Goal: Task Accomplishment & Management: Complete application form

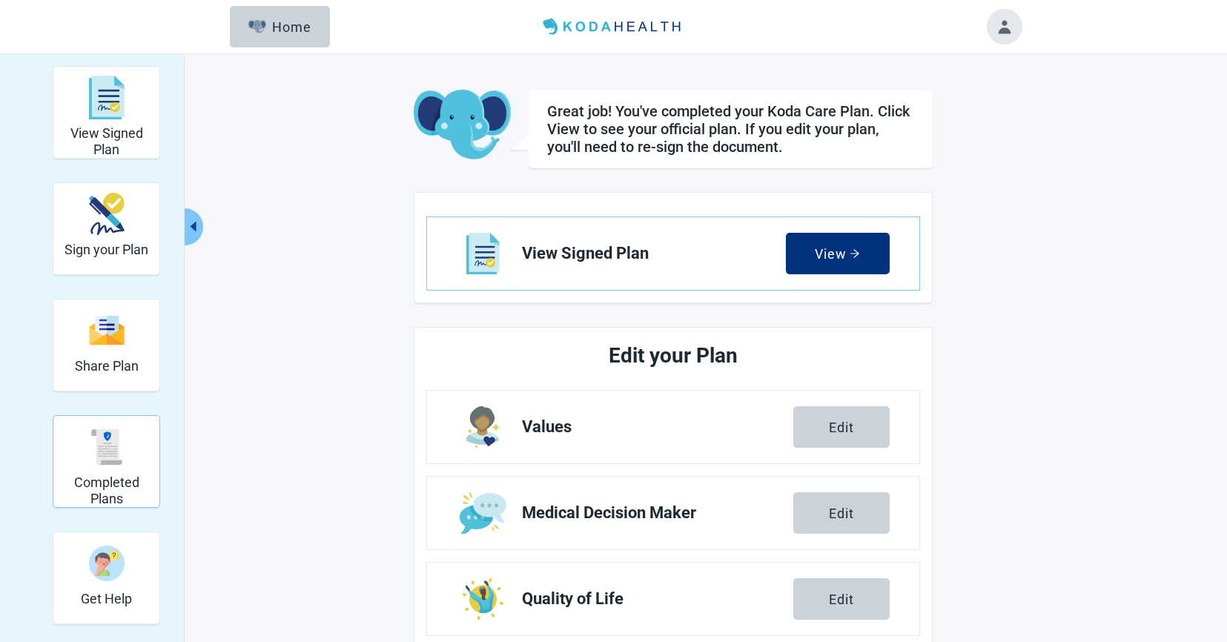
click at [126, 478] on h2 "Completed Plans" at bounding box center [106, 490] width 94 height 32
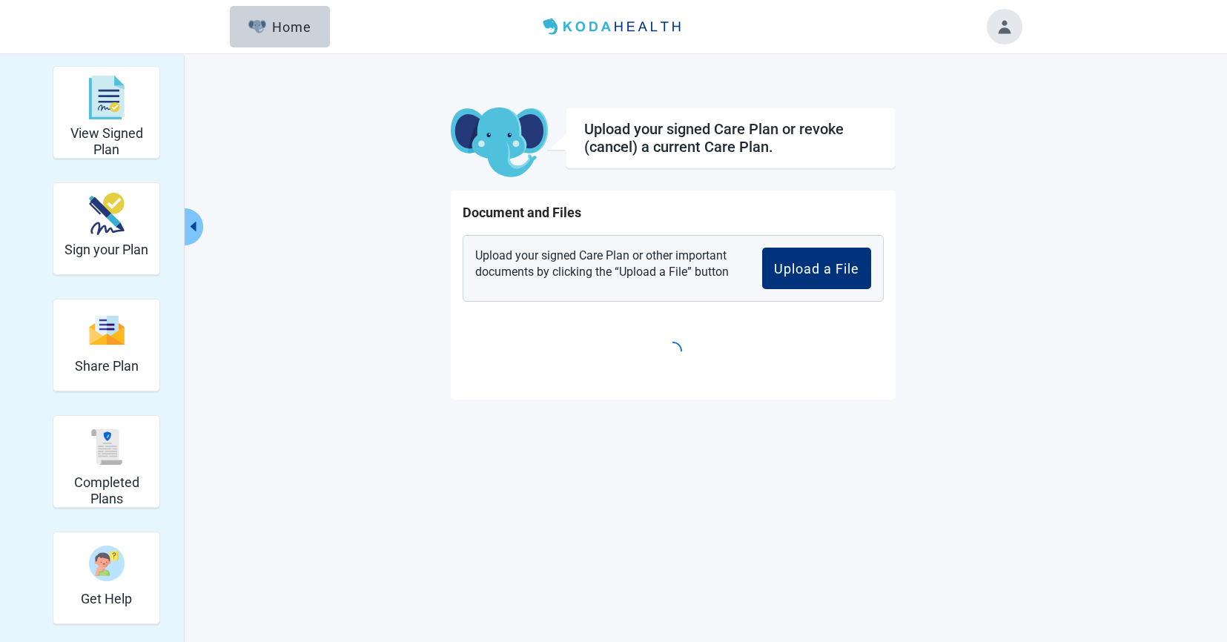
drag, startPoint x: 126, startPoint y: 478, endPoint x: 229, endPoint y: 473, distance: 103.2
click at [126, 478] on h2 "Completed Plans" at bounding box center [106, 490] width 94 height 32
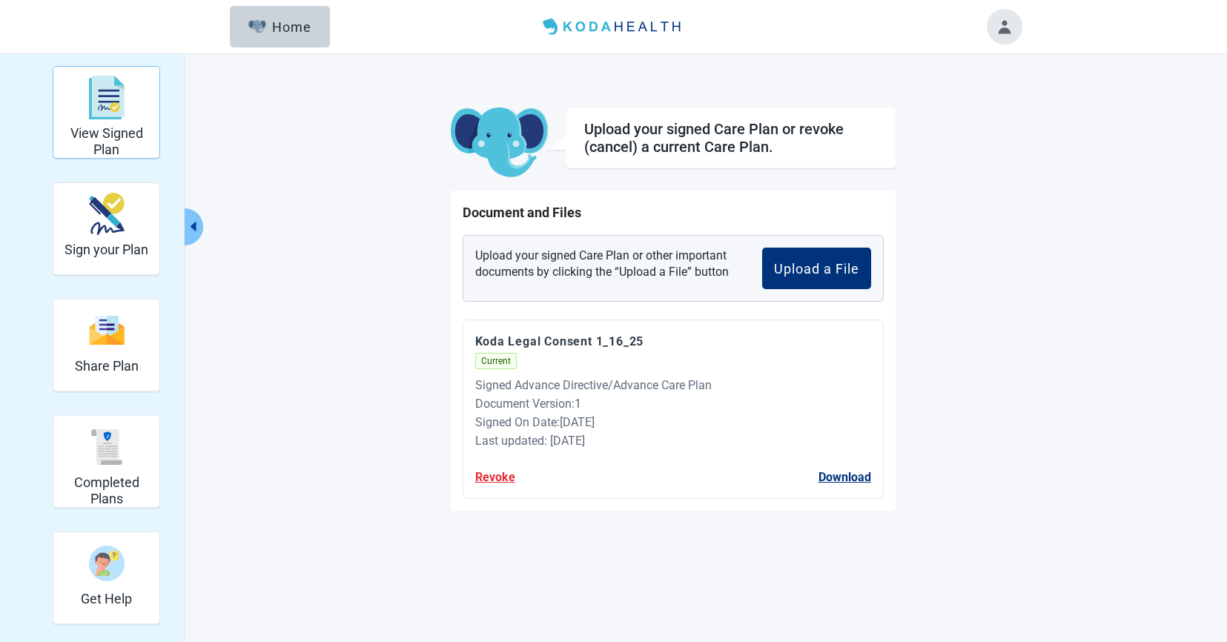
click at [139, 130] on h2 "View Signed Plan" at bounding box center [106, 141] width 94 height 32
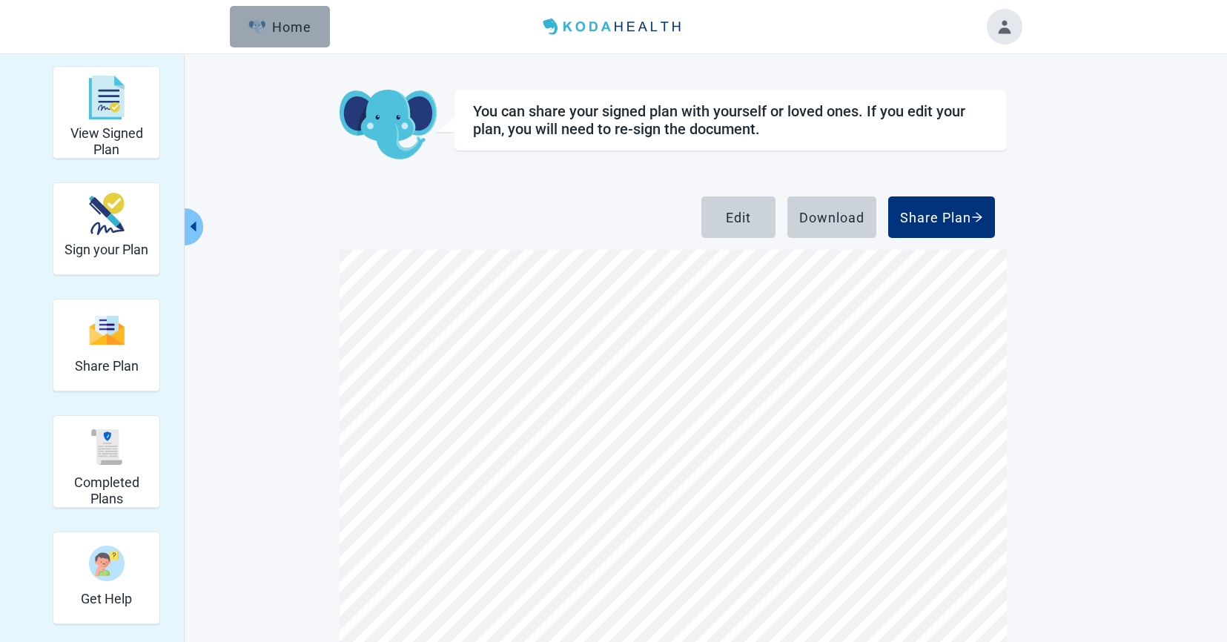
click at [284, 33] on div "Home" at bounding box center [280, 26] width 64 height 15
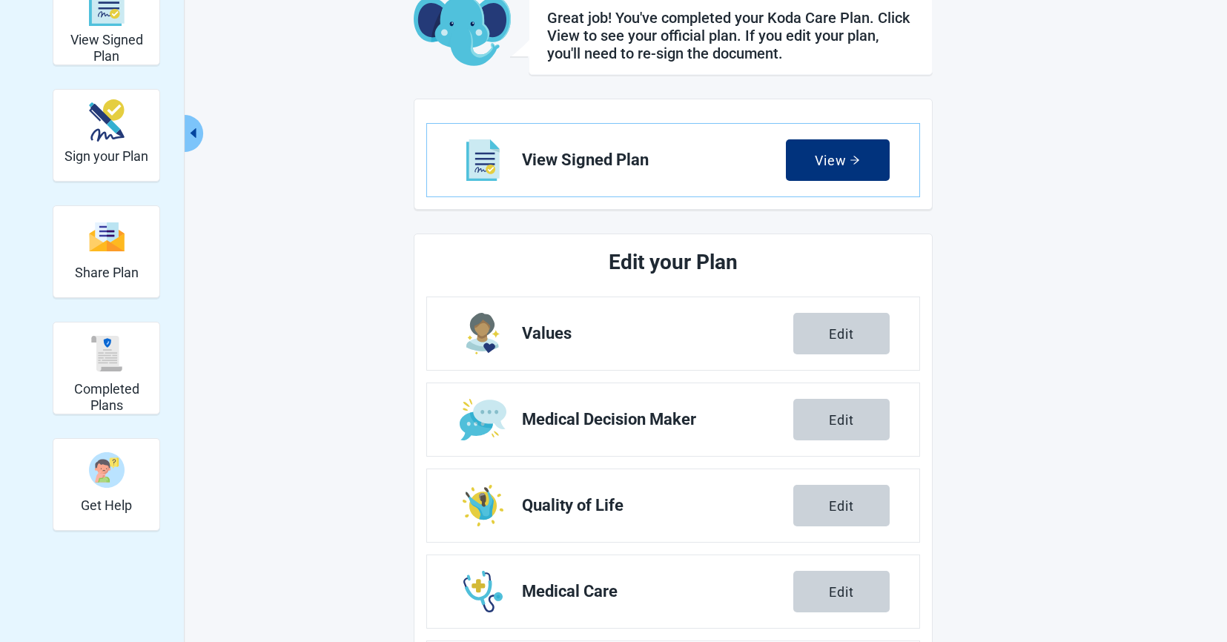
scroll to position [69, 0]
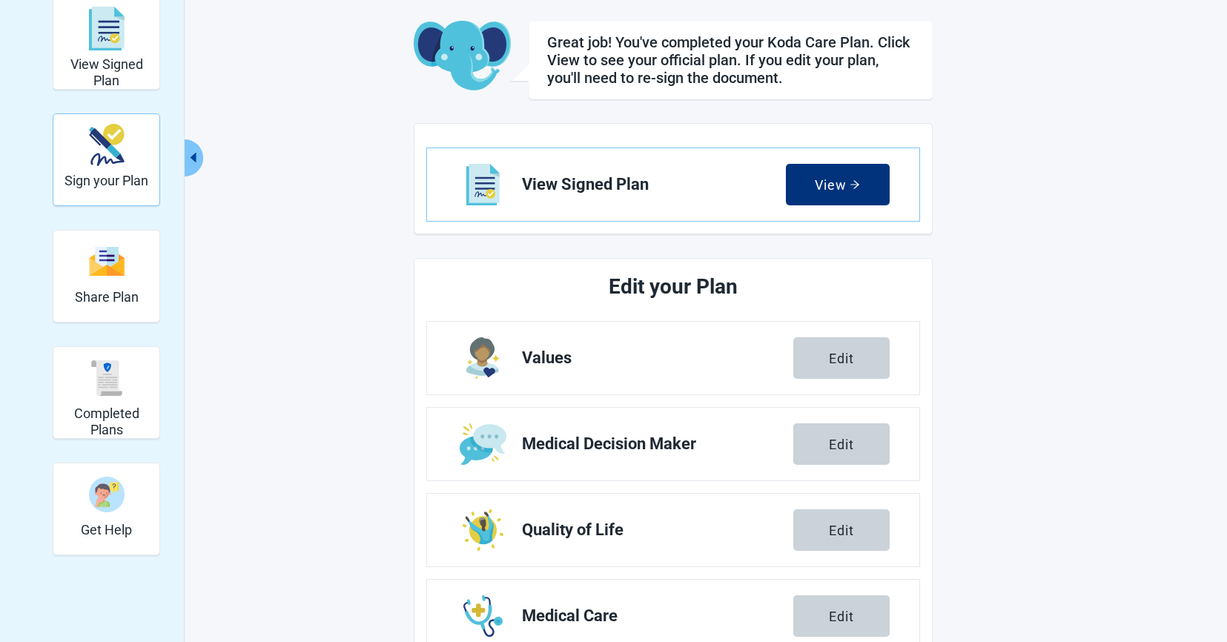
click at [110, 170] on div "Sign your Plan" at bounding box center [106, 145] width 84 height 56
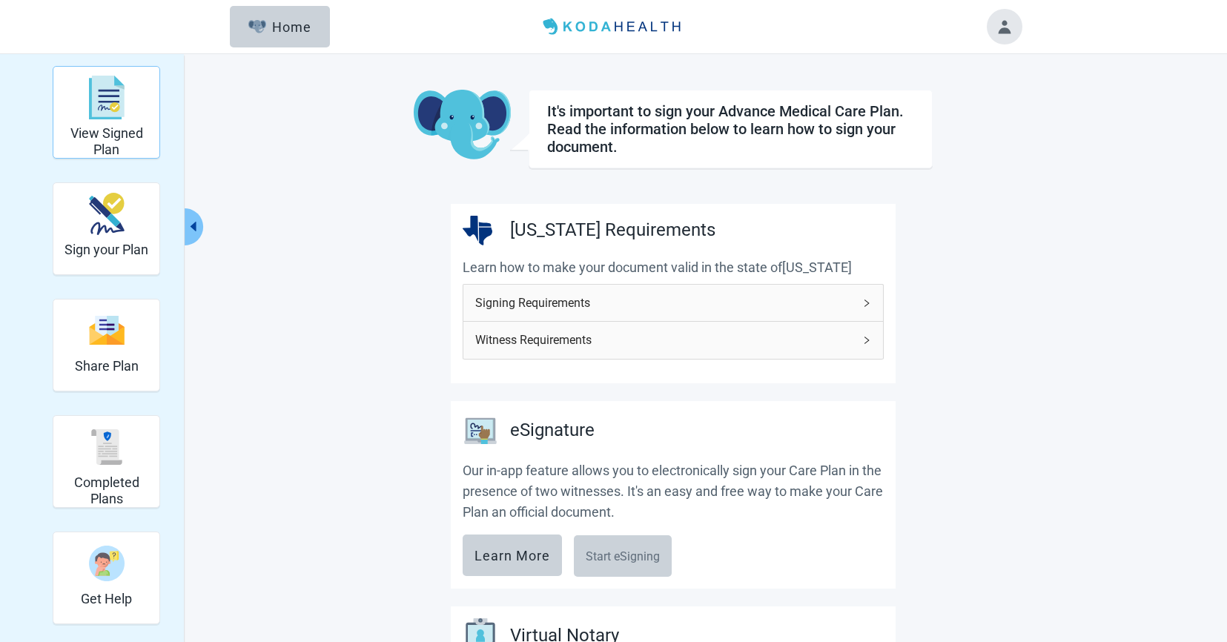
click at [133, 118] on div "View Signed Plan" at bounding box center [106, 98] width 94 height 56
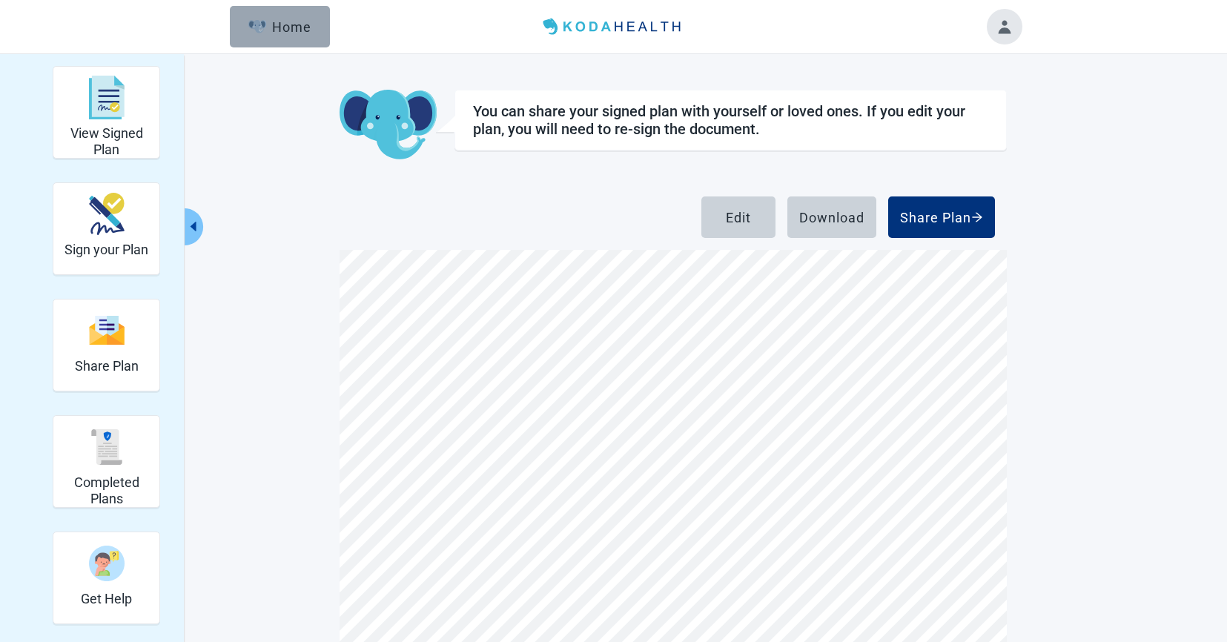
click at [279, 37] on button "Home" at bounding box center [280, 27] width 100 height 42
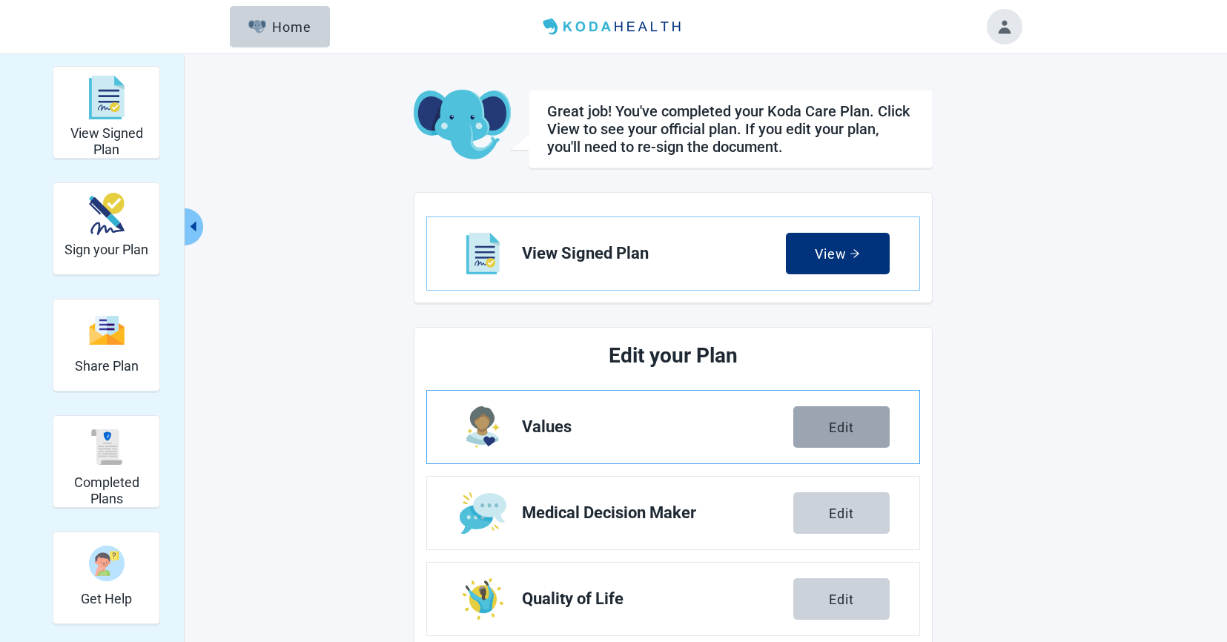
click at [829, 420] on div "Edit" at bounding box center [841, 427] width 25 height 15
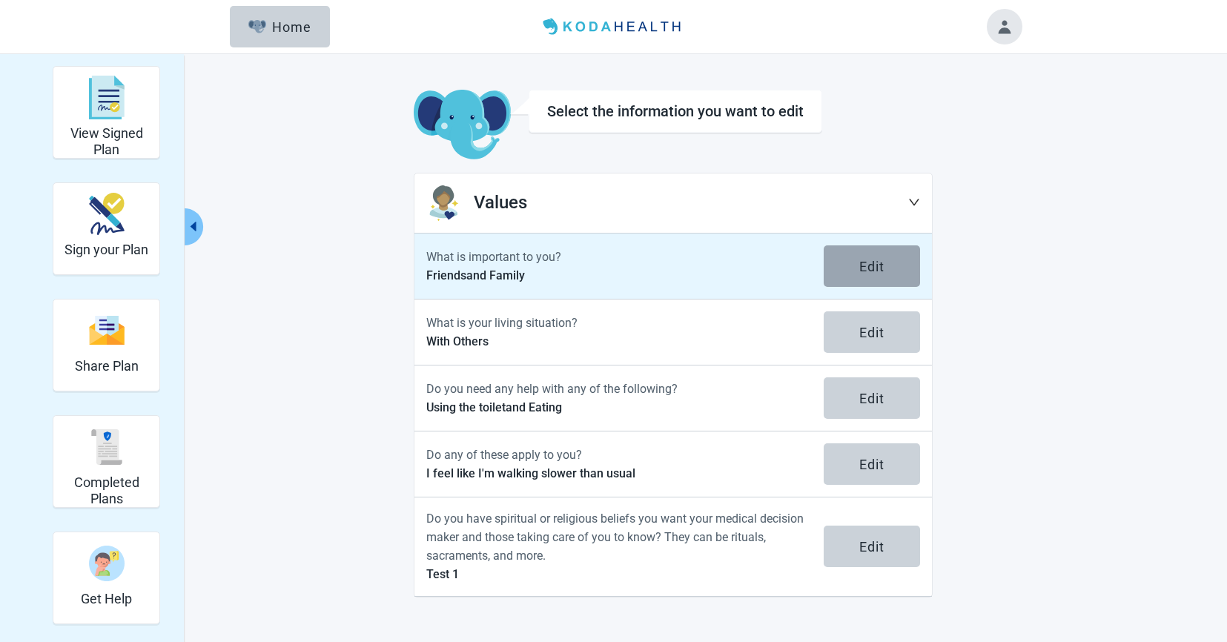
scroll to position [0, 1]
click at [892, 258] on button "Edit" at bounding box center [872, 266] width 96 height 42
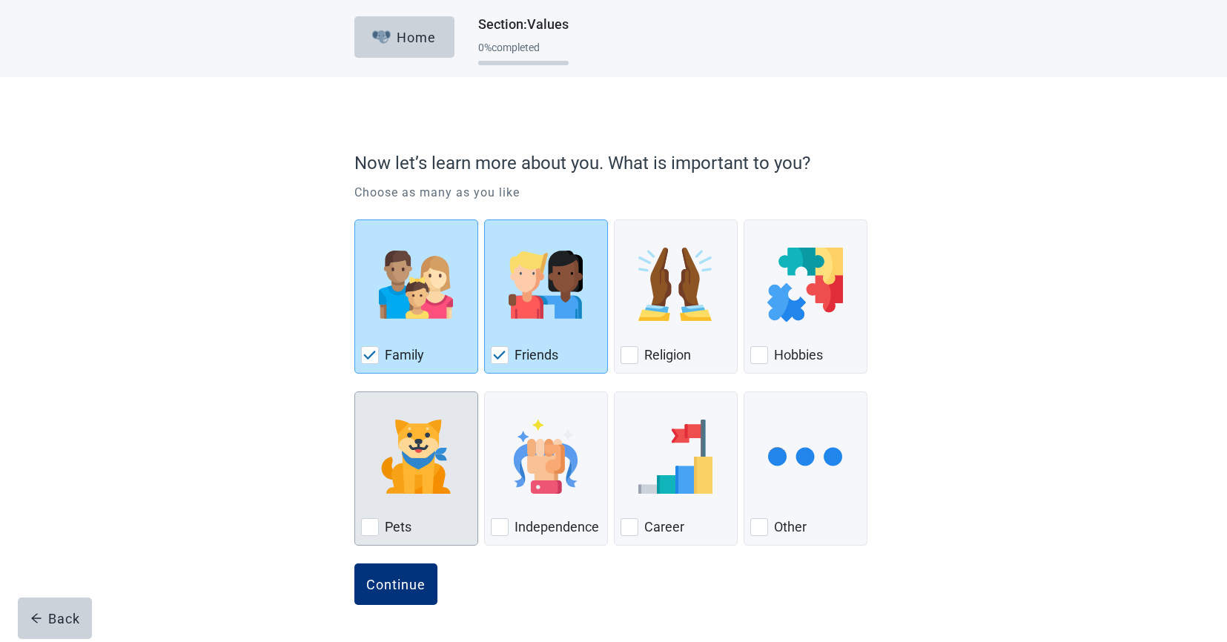
click at [397, 477] on img "Pets, checkbox, not checked" at bounding box center [416, 457] width 74 height 74
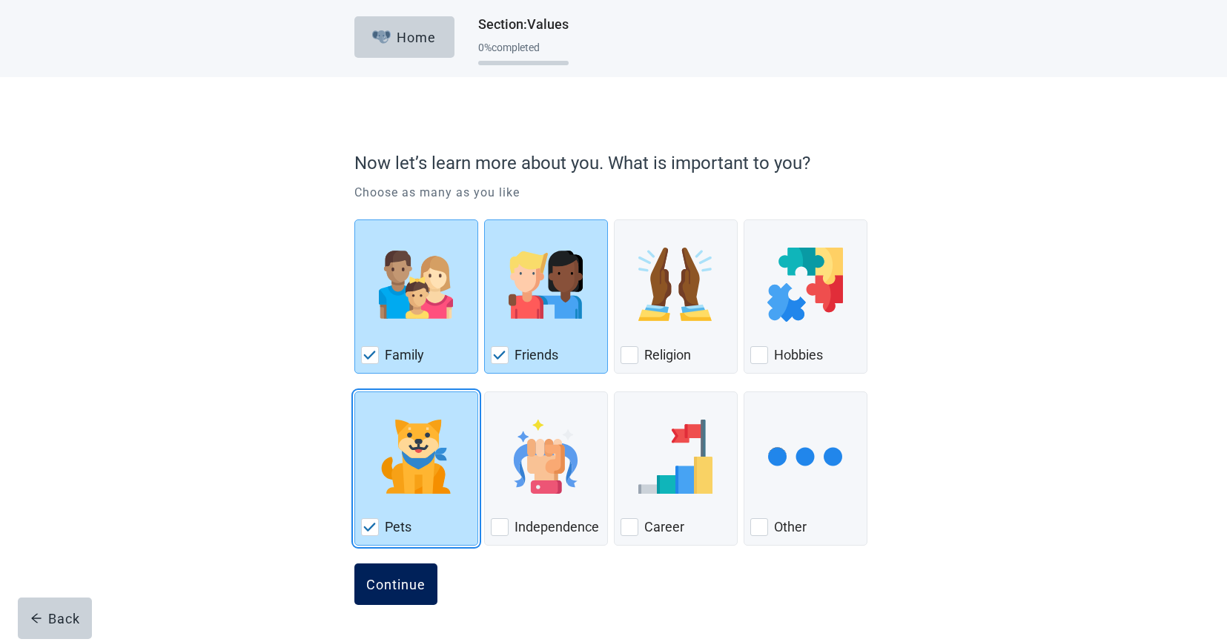
click at [401, 564] on button "Continue" at bounding box center [395, 584] width 83 height 42
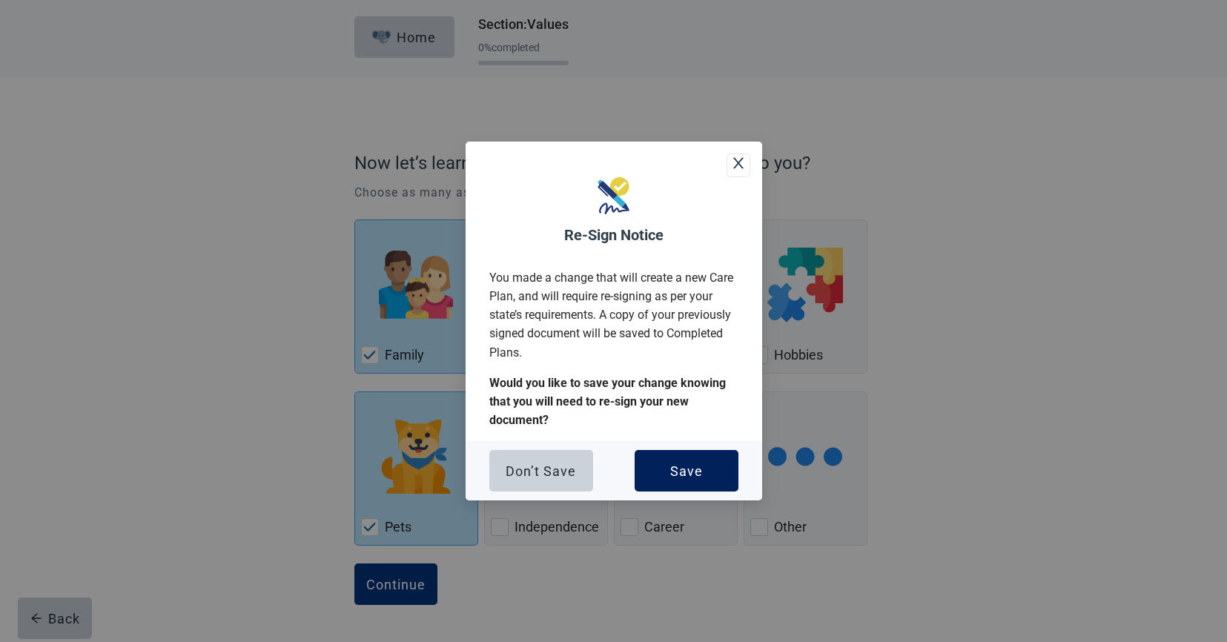
click at [671, 481] on button "Save" at bounding box center [687, 471] width 104 height 42
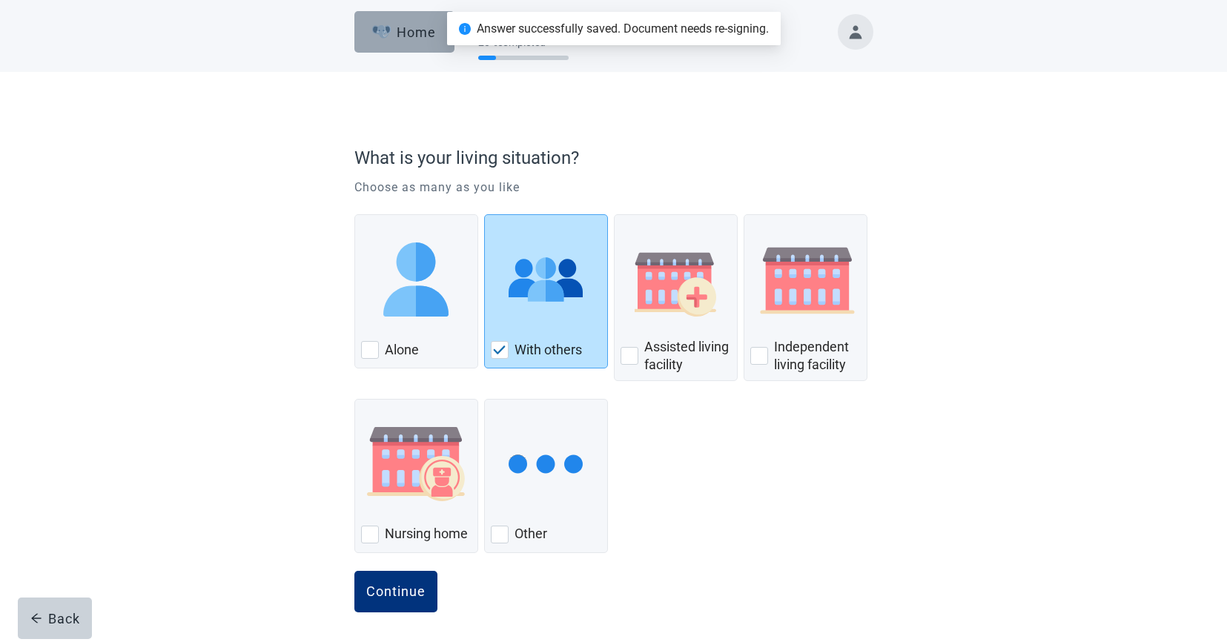
scroll to position [4, 0]
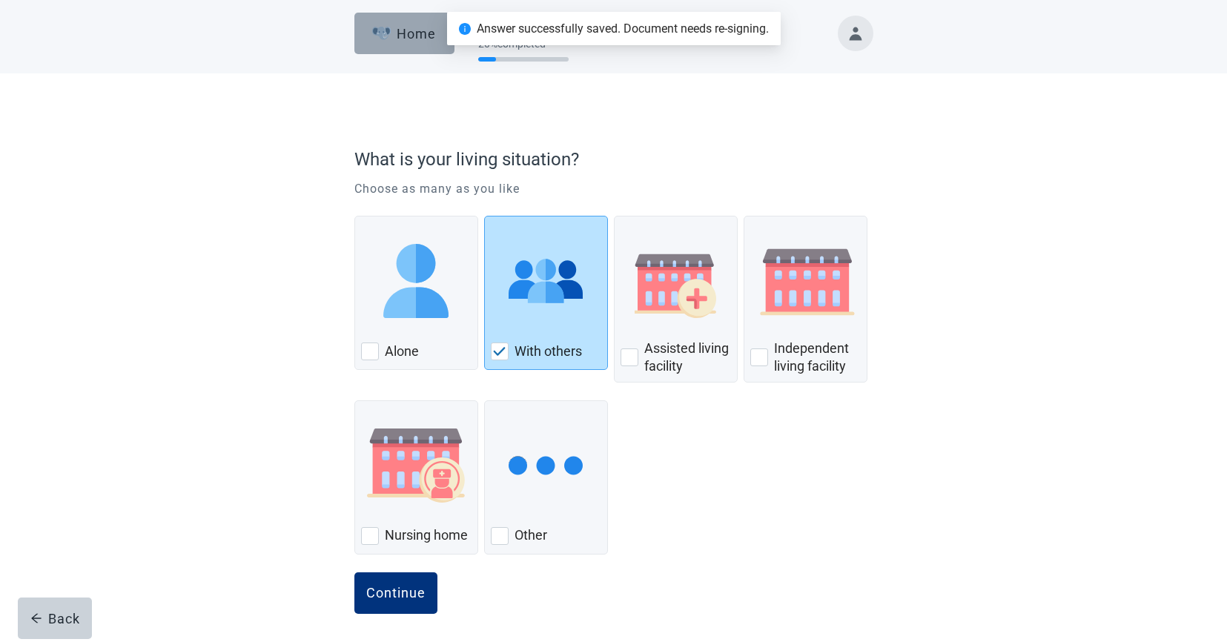
click at [399, 39] on div "Home" at bounding box center [404, 33] width 64 height 15
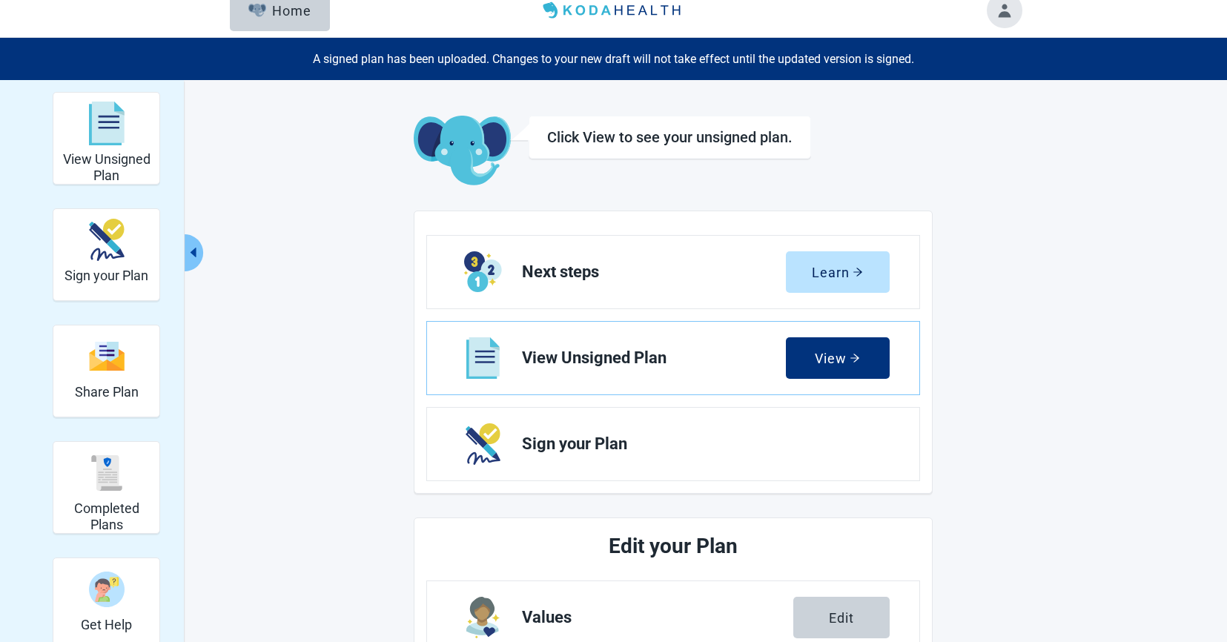
scroll to position [16, 0]
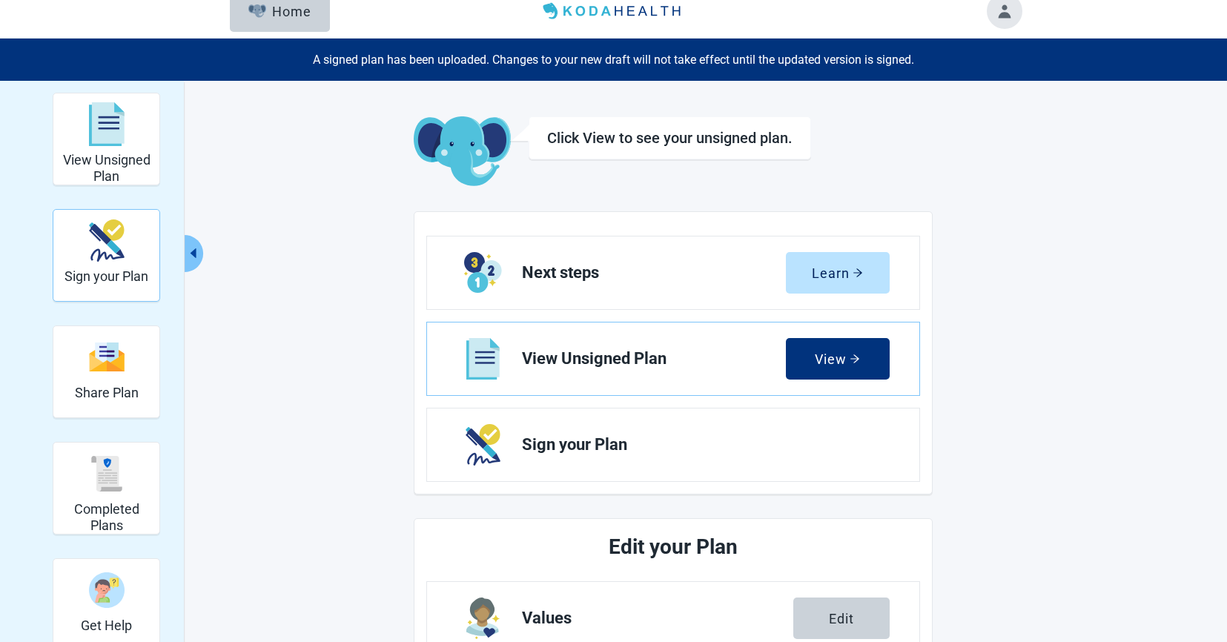
click at [125, 287] on div "Sign your Plan" at bounding box center [106, 255] width 84 height 85
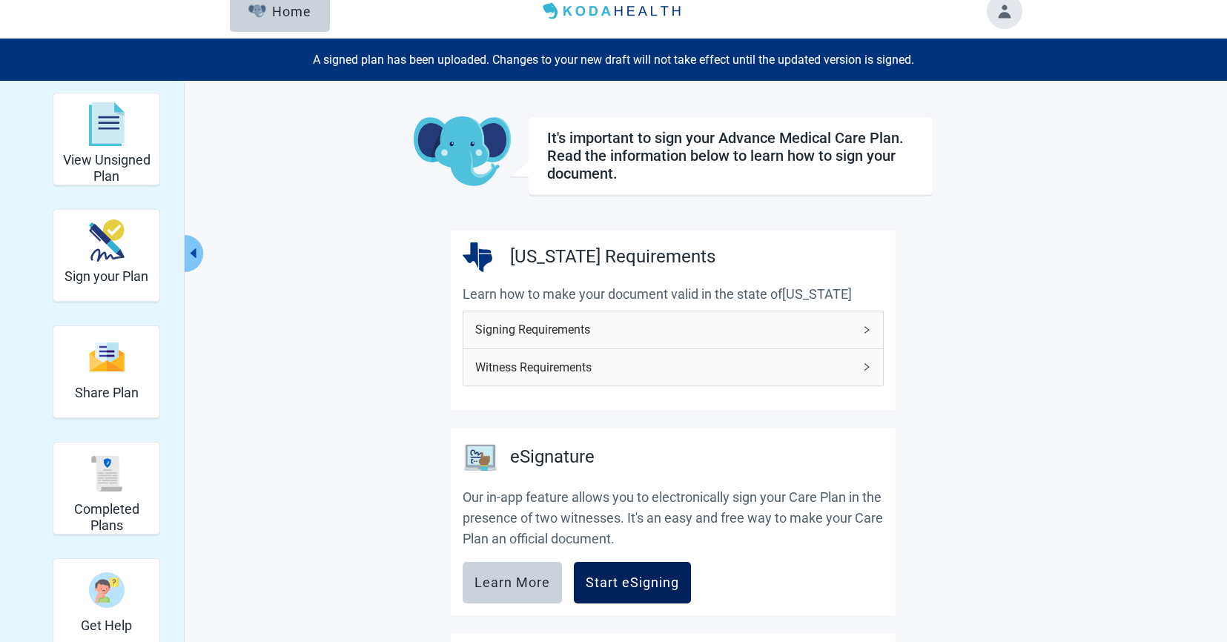
click at [657, 564] on div "Start eSigning" at bounding box center [632, 582] width 93 height 15
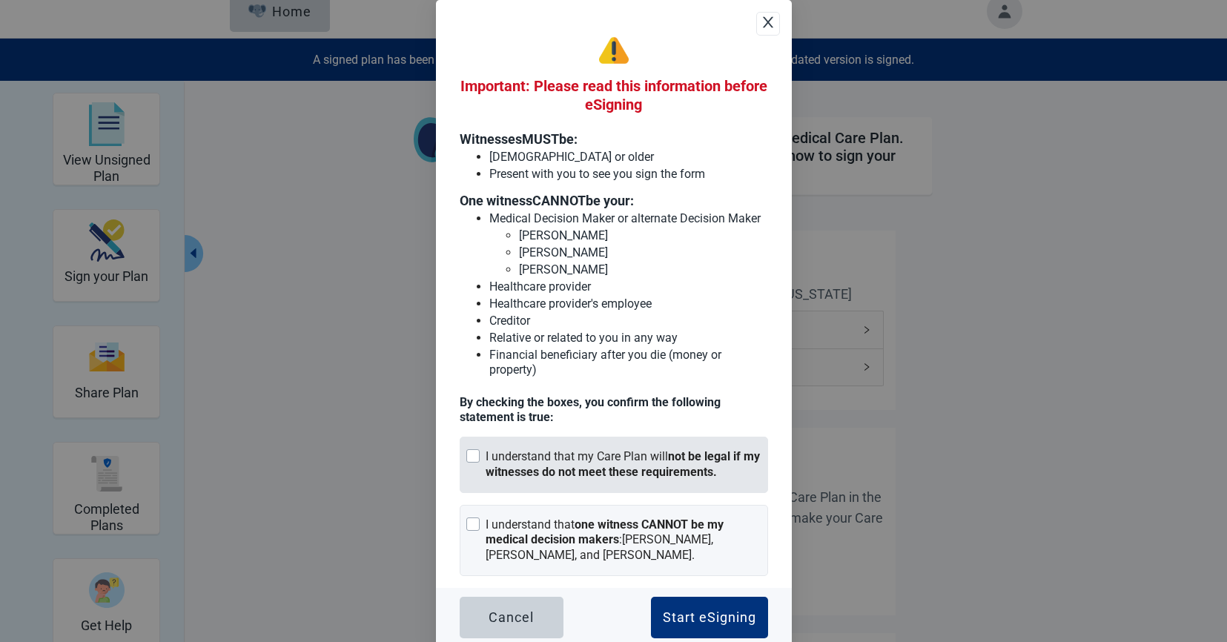
click at [606, 479] on strong "not be legal if my witnesses do not meet these requirements." at bounding box center [623, 464] width 274 height 30
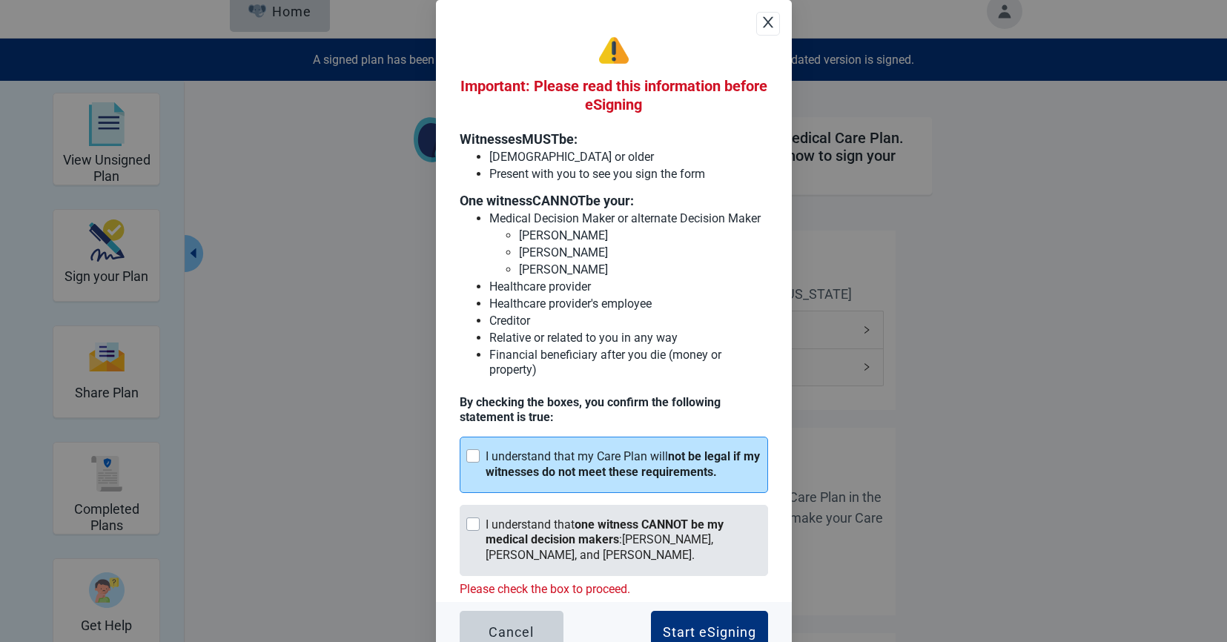
click at [609, 543] on strong "one witness CANNOT be my medical decision makers" at bounding box center [605, 532] width 238 height 30
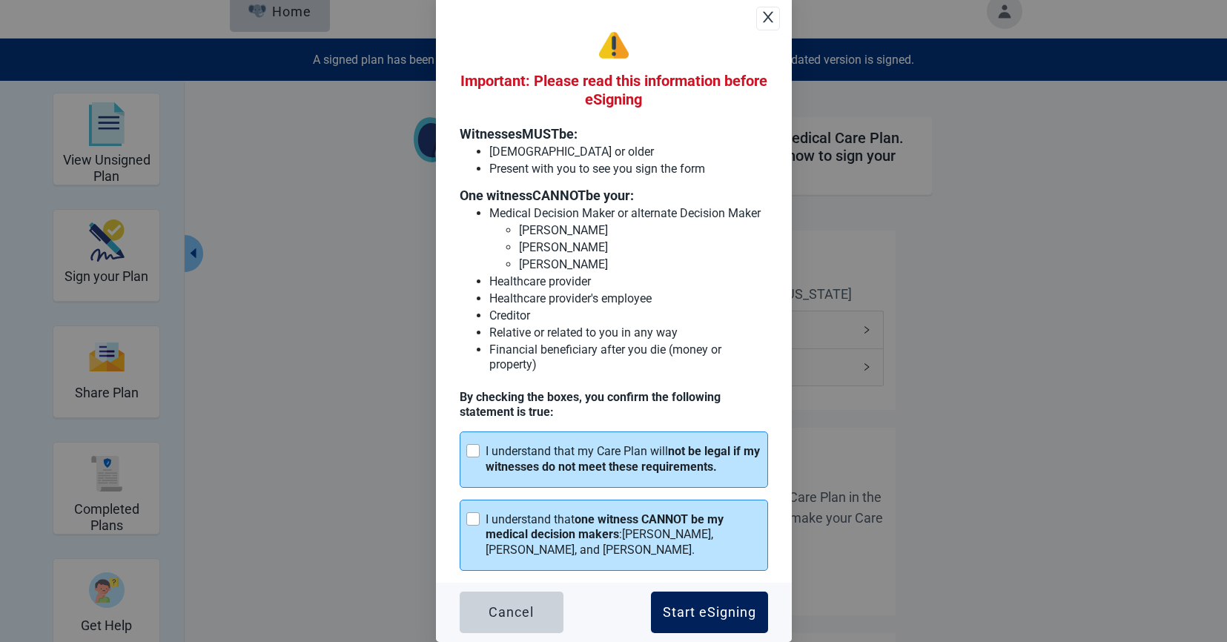
scroll to position [19, 0]
click at [716, 564] on div "Start eSigning" at bounding box center [709, 612] width 93 height 15
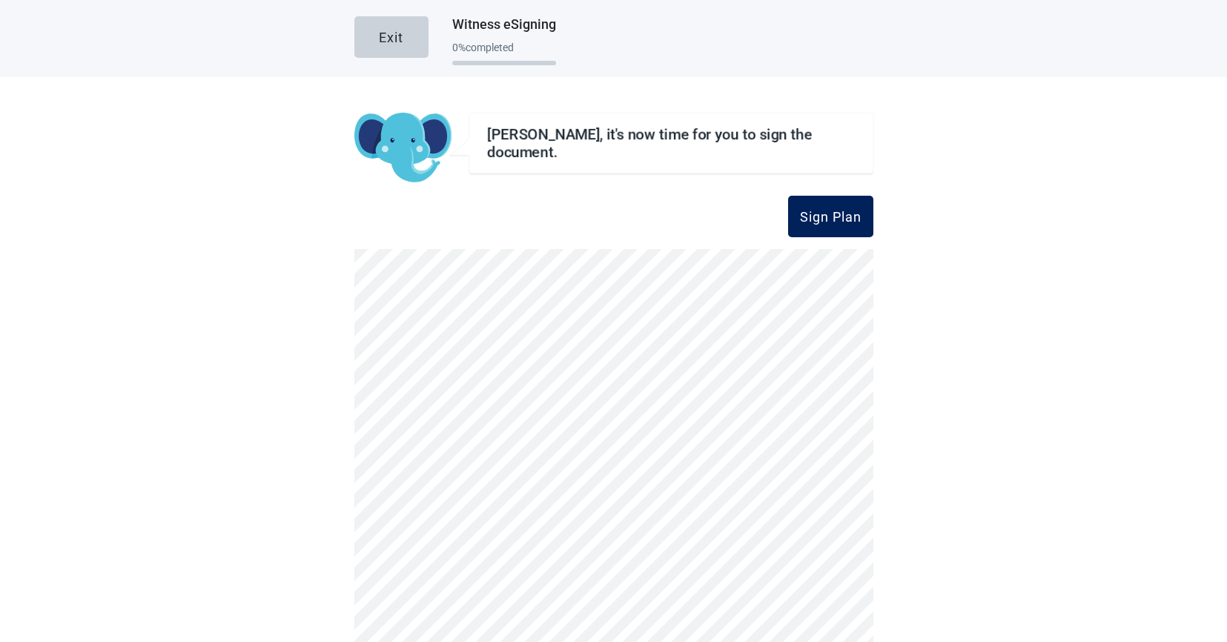
click at [832, 213] on div "Sign Plan" at bounding box center [831, 216] width 62 height 15
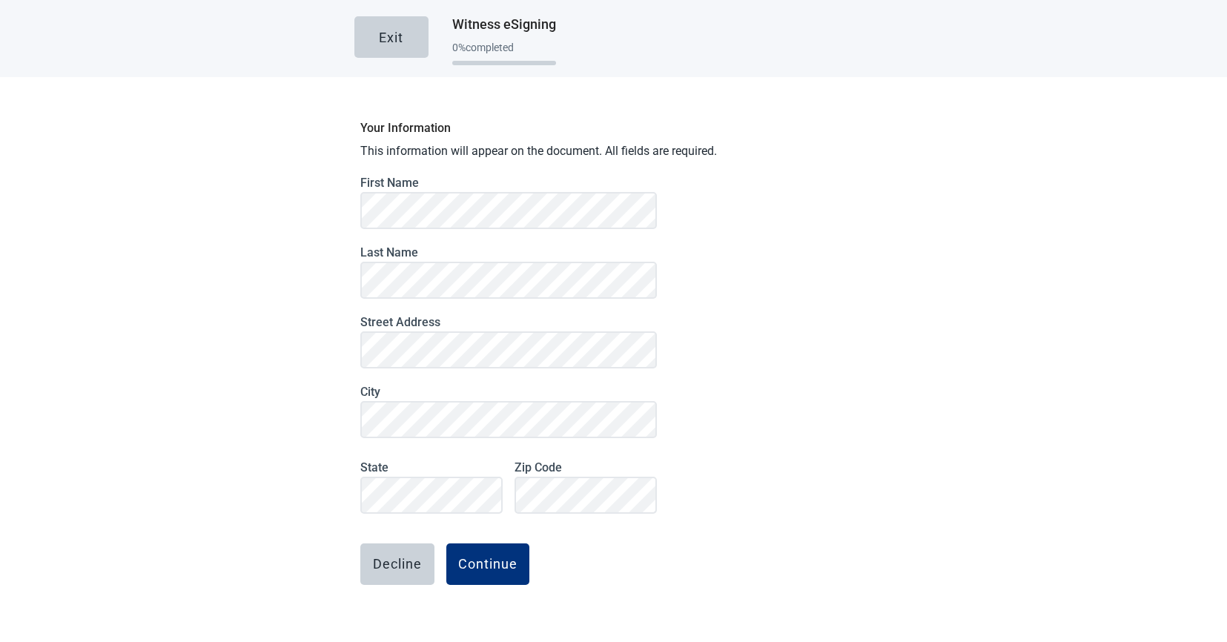
click at [491, 564] on button "Continue" at bounding box center [487, 564] width 83 height 42
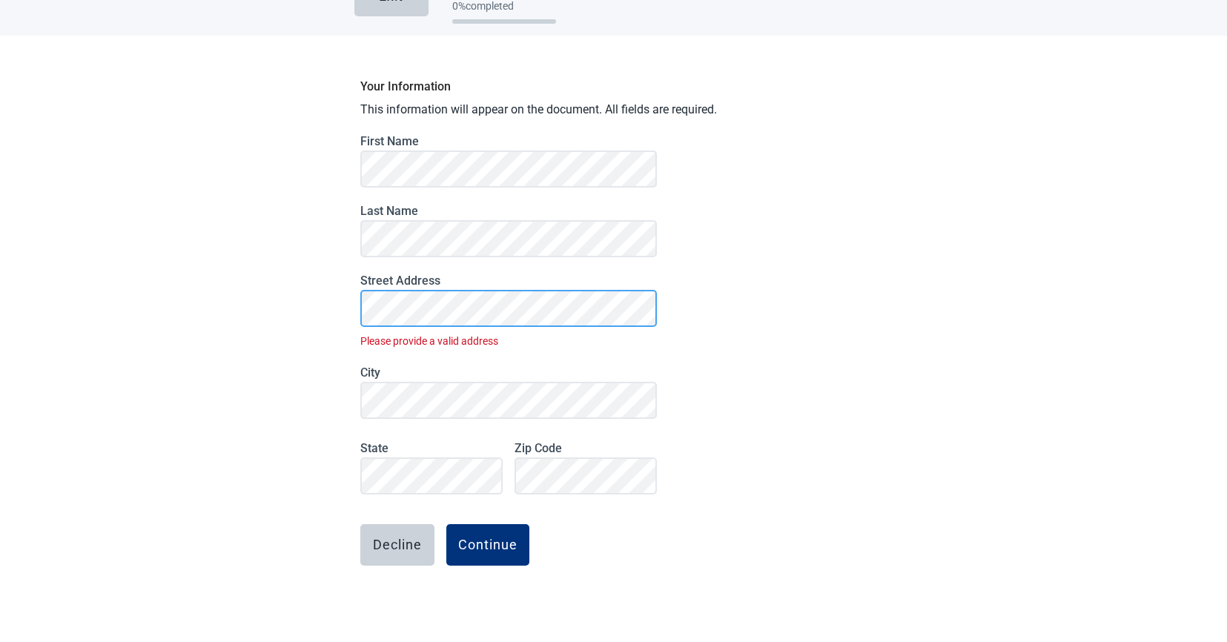
scroll to position [47, 0]
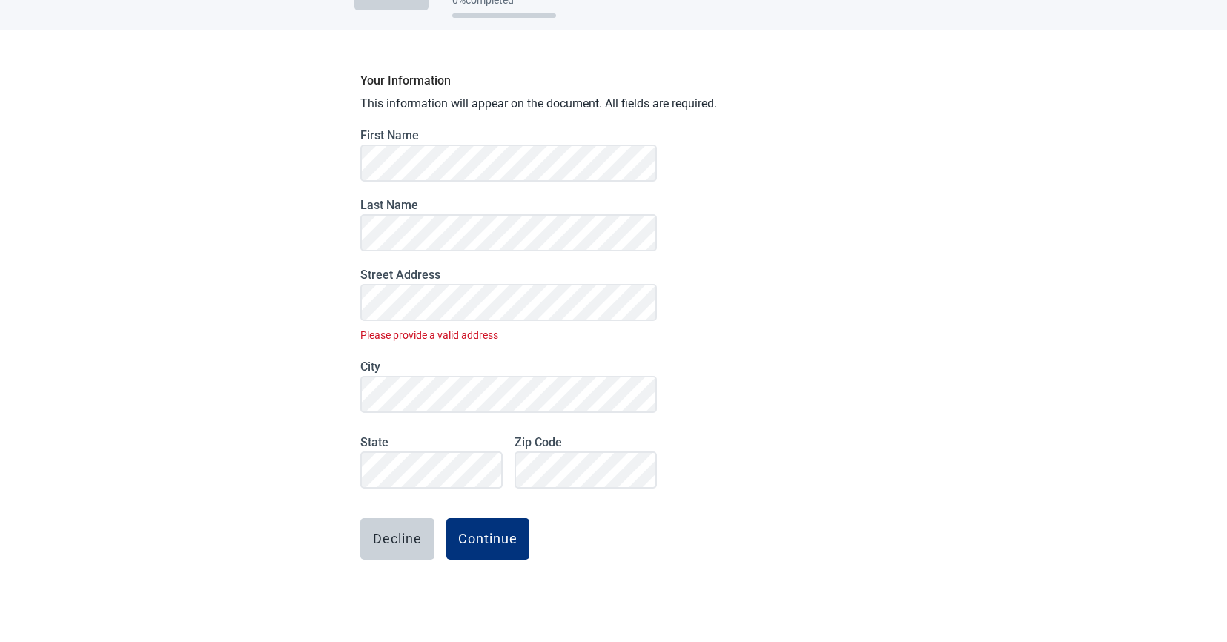
click at [485, 547] on button "Continue" at bounding box center [487, 539] width 83 height 42
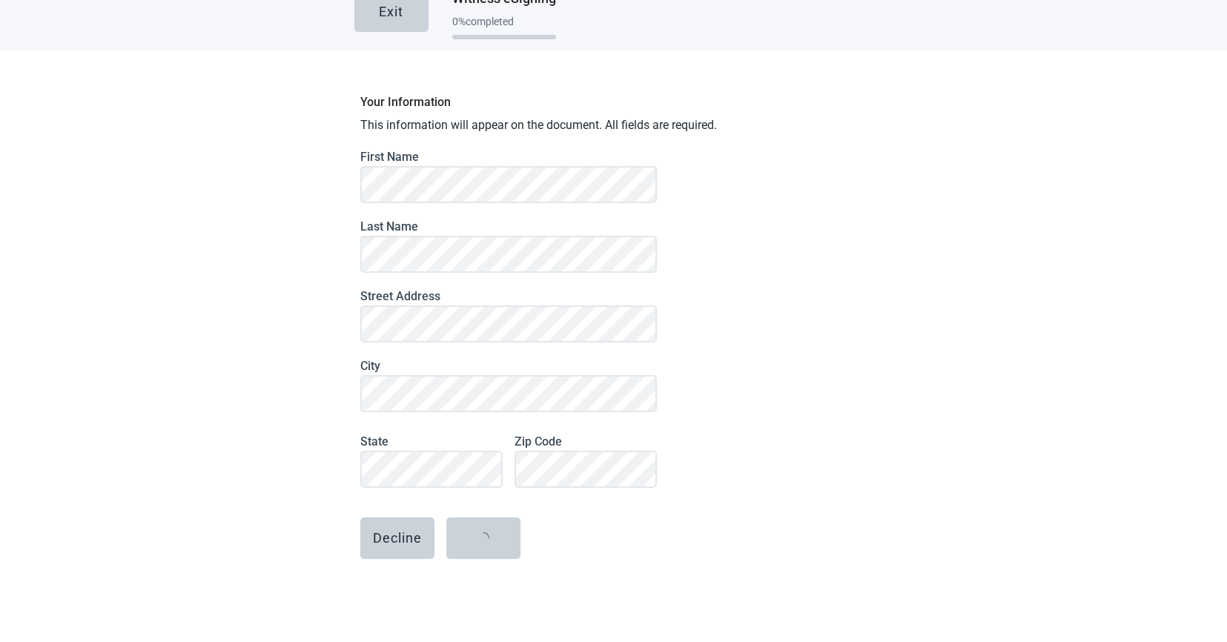
scroll to position [0, 0]
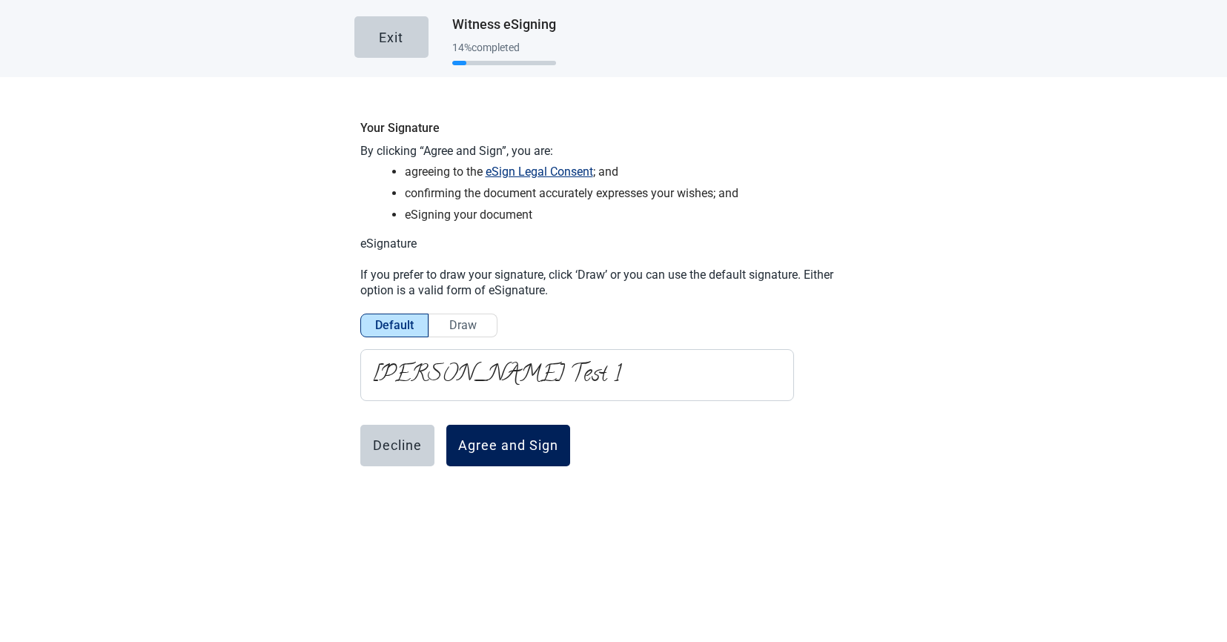
click at [497, 455] on button "Agree and Sign" at bounding box center [508, 446] width 124 height 42
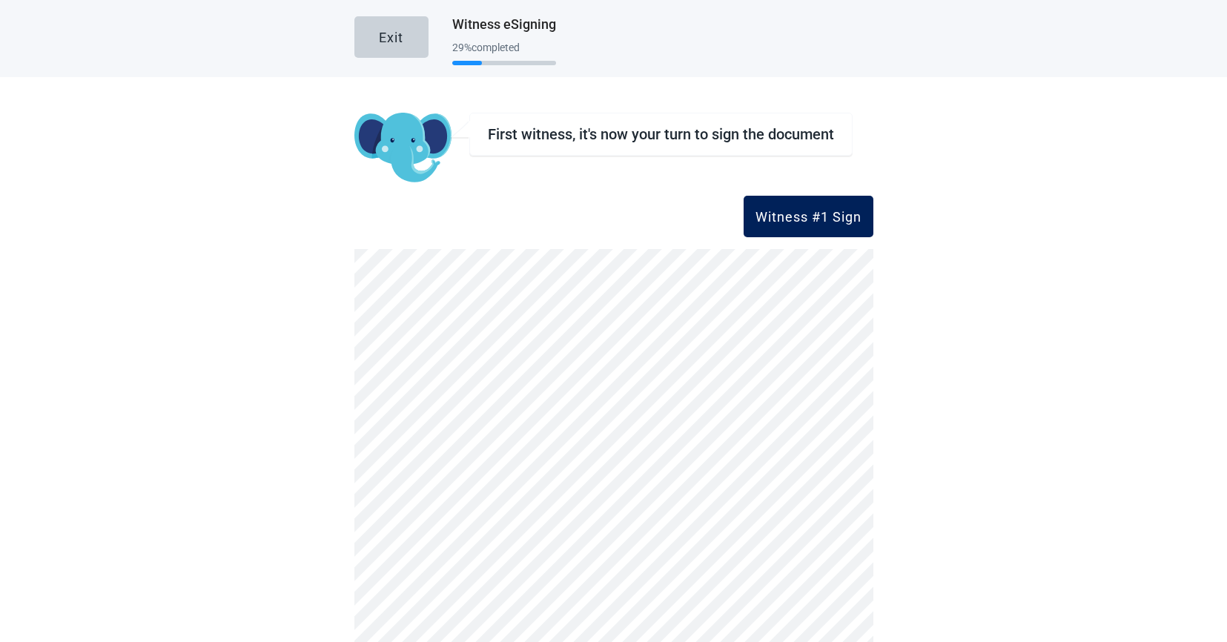
click at [793, 219] on div "Witness #1 Sign" at bounding box center [808, 216] width 106 height 15
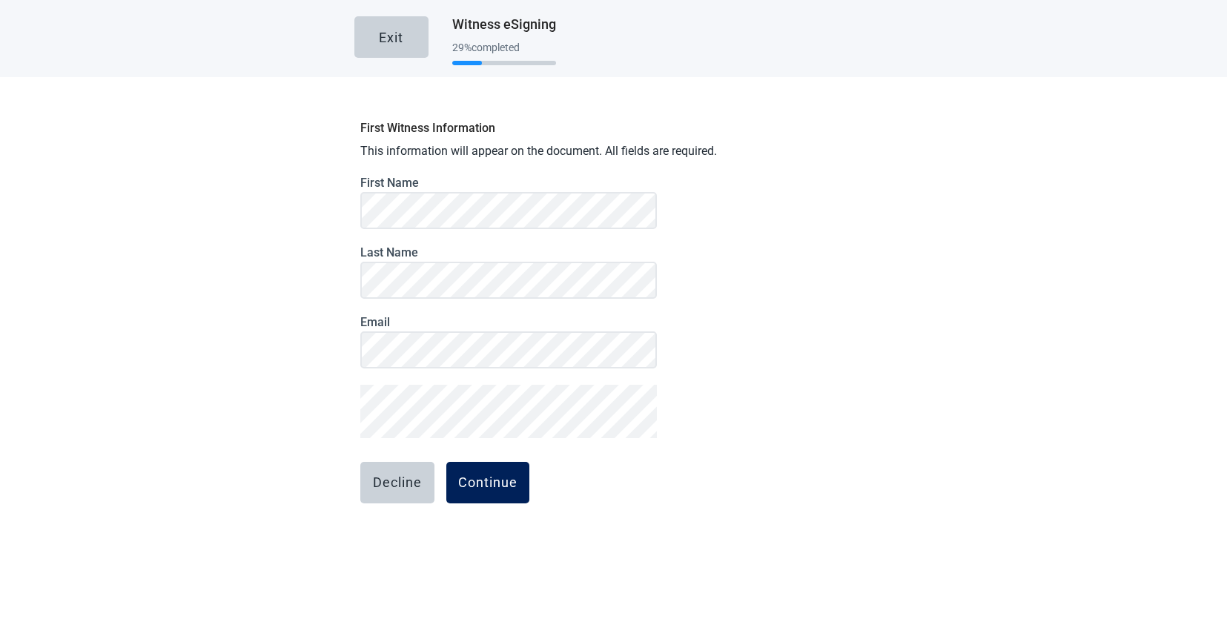
click at [486, 479] on div "Continue" at bounding box center [487, 482] width 59 height 15
click at [494, 462] on button "Continue" at bounding box center [487, 483] width 83 height 42
click at [500, 488] on div "Continue" at bounding box center [487, 482] width 59 height 15
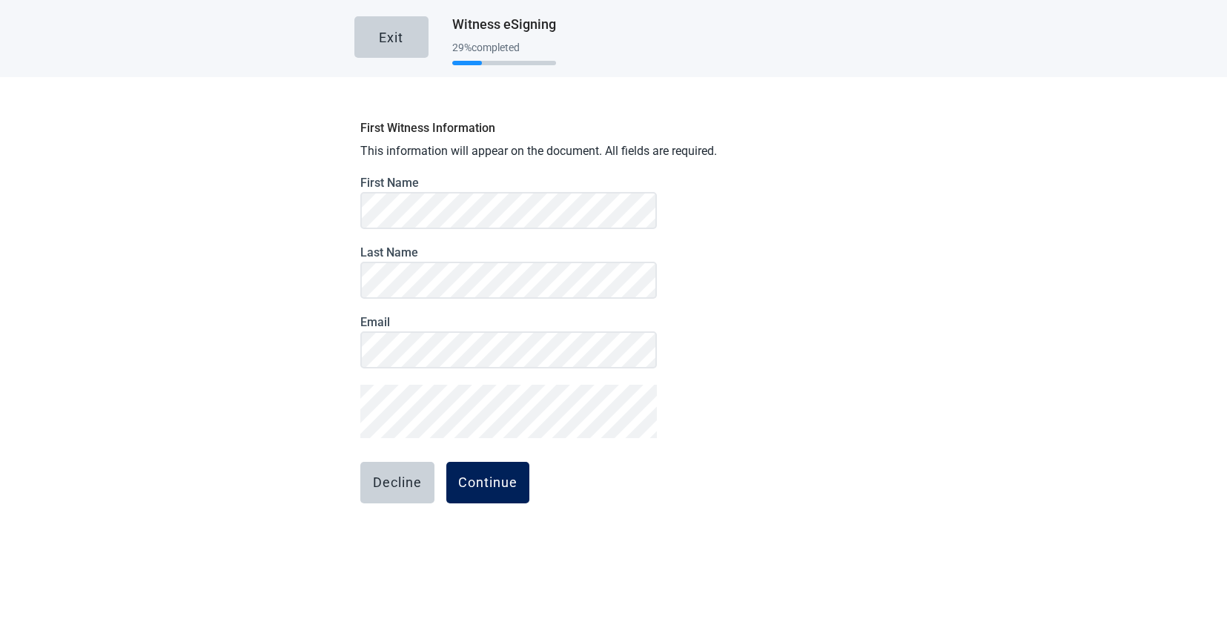
click at [509, 489] on div "Continue" at bounding box center [487, 482] width 59 height 15
click at [486, 477] on div "Continue" at bounding box center [487, 482] width 59 height 15
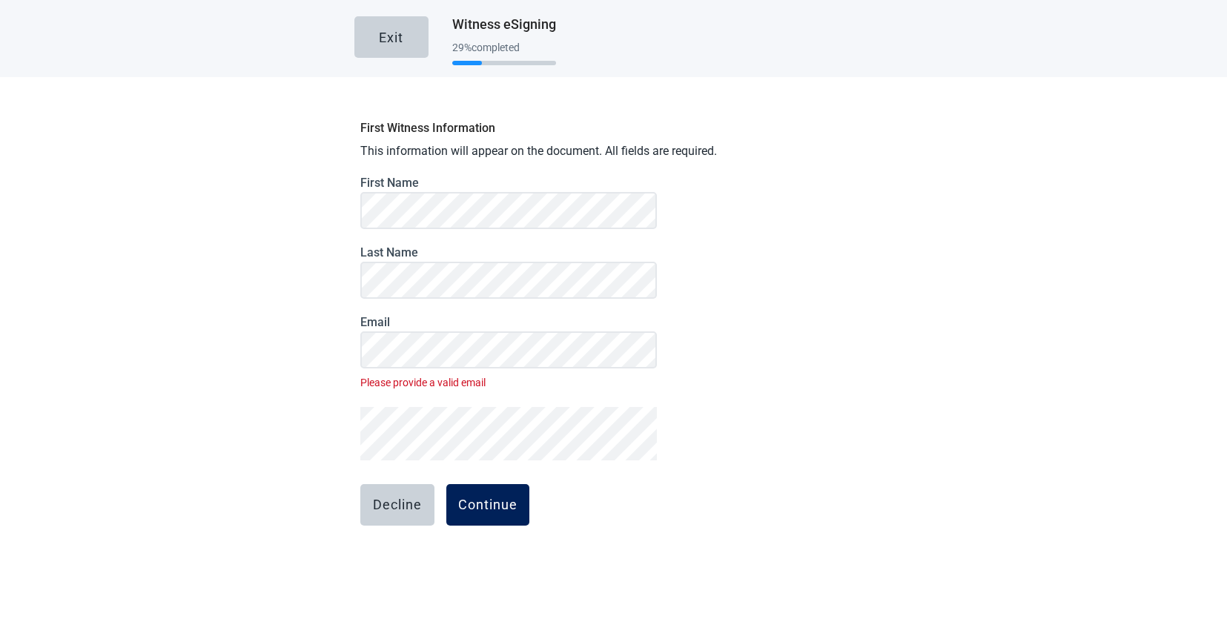
click at [486, 502] on div "Continue" at bounding box center [487, 504] width 59 height 15
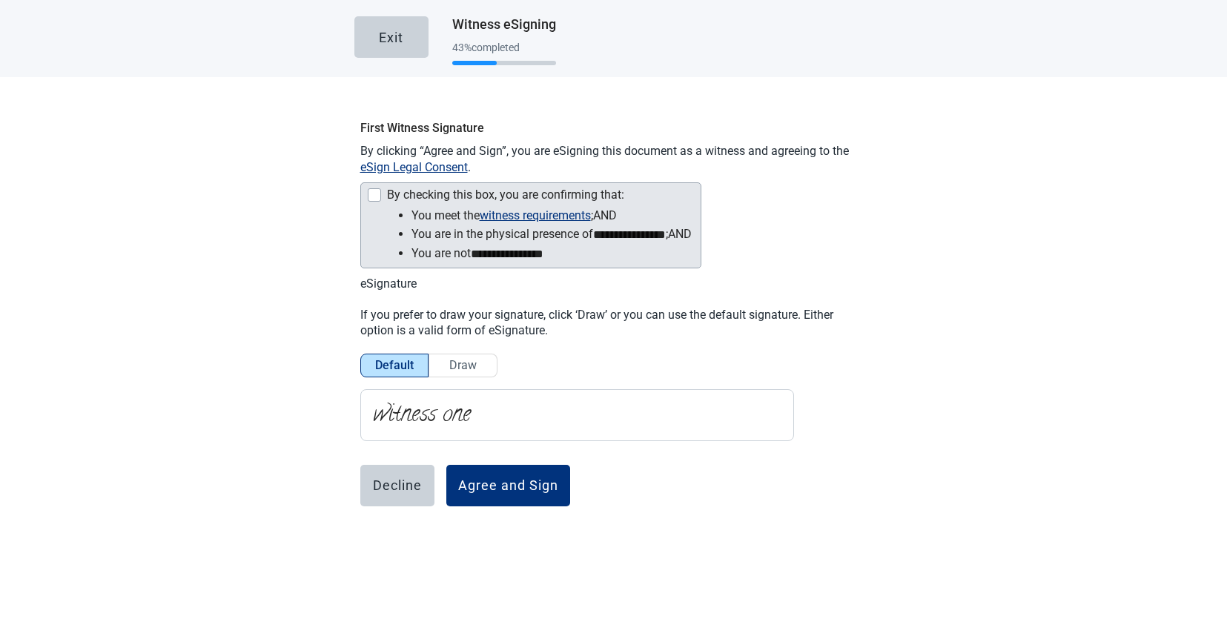
click at [375, 192] on div "Main content" at bounding box center [374, 194] width 13 height 13
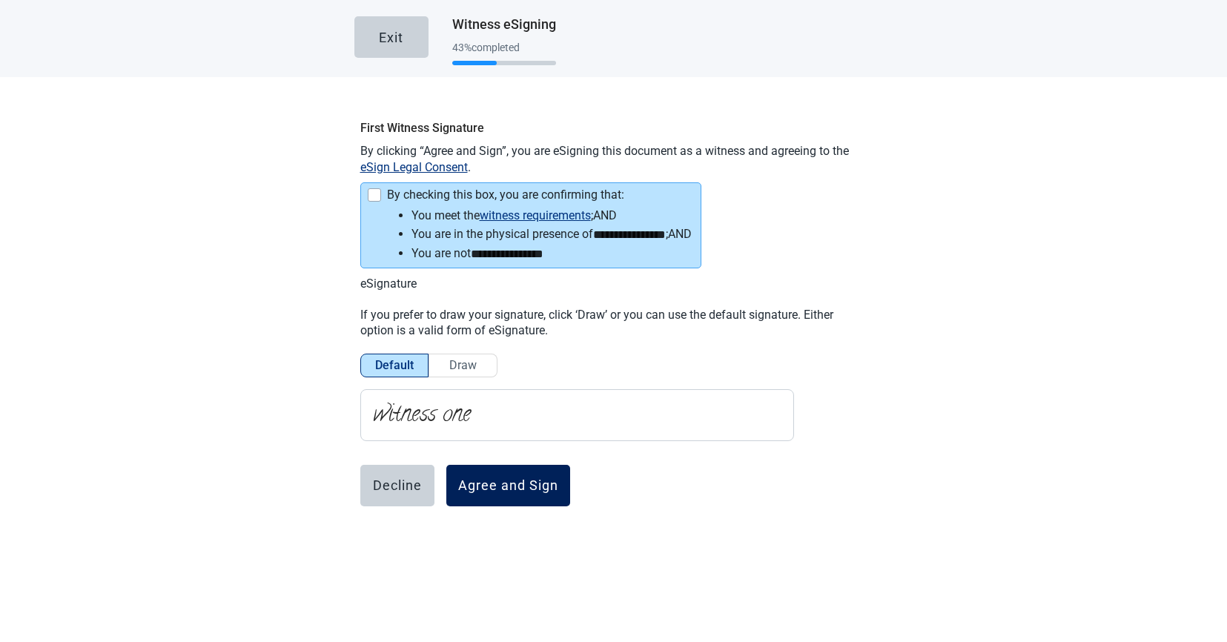
click at [510, 489] on button "Agree and Sign" at bounding box center [508, 486] width 124 height 42
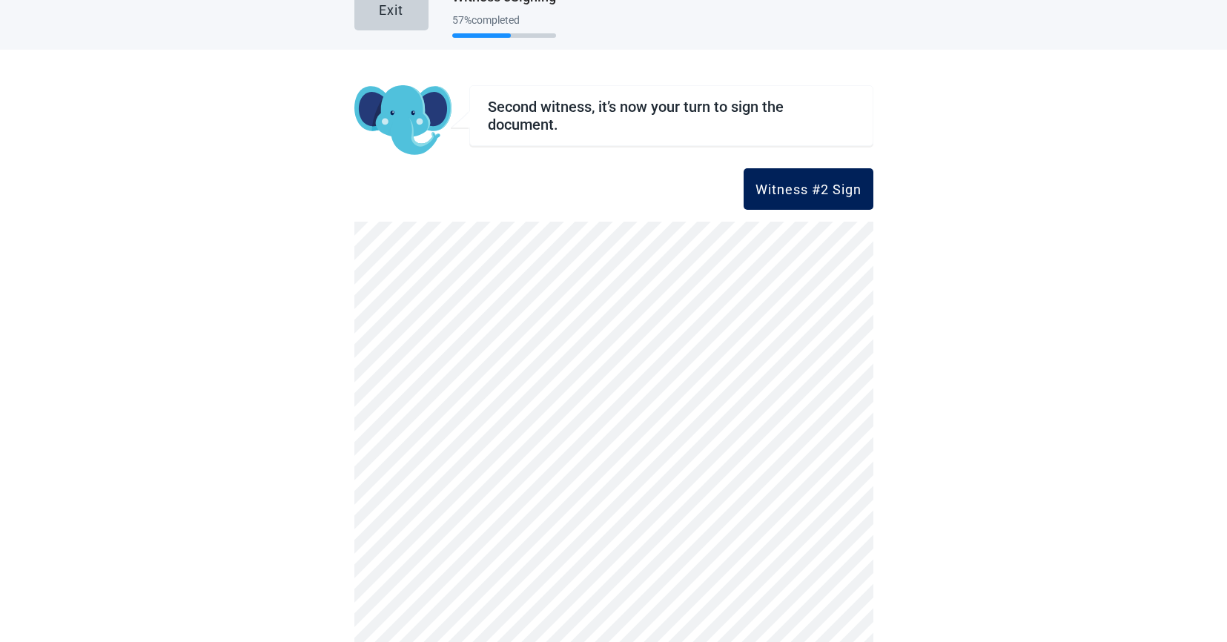
scroll to position [21, 0]
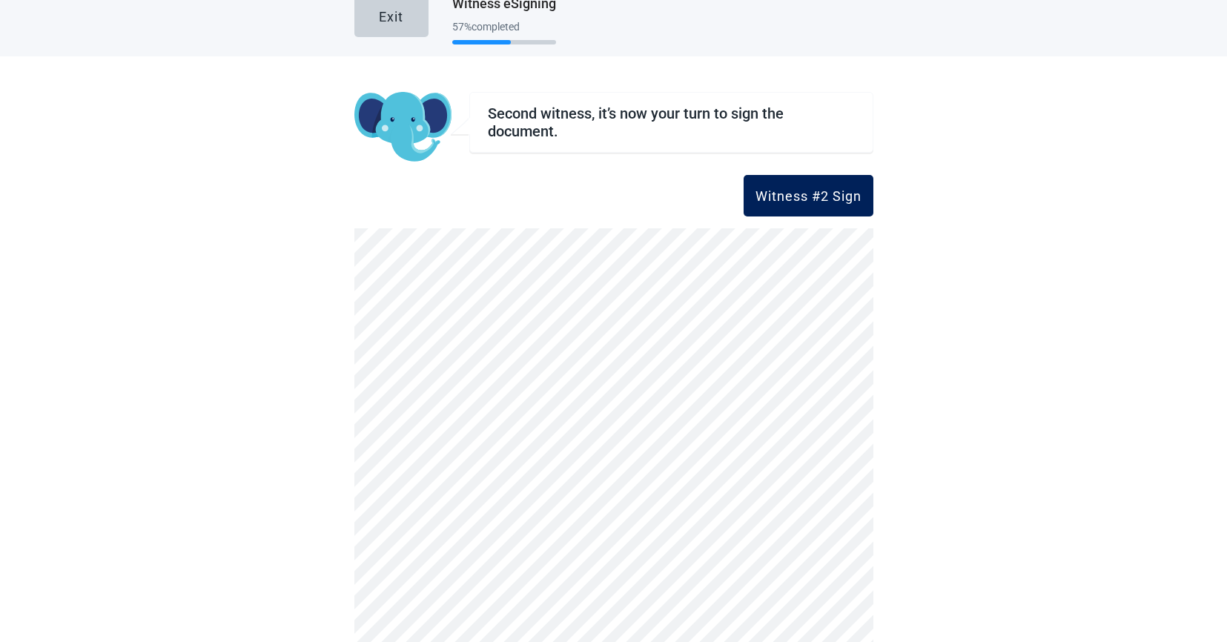
click at [835, 200] on div "Witness #2 Sign" at bounding box center [808, 195] width 106 height 15
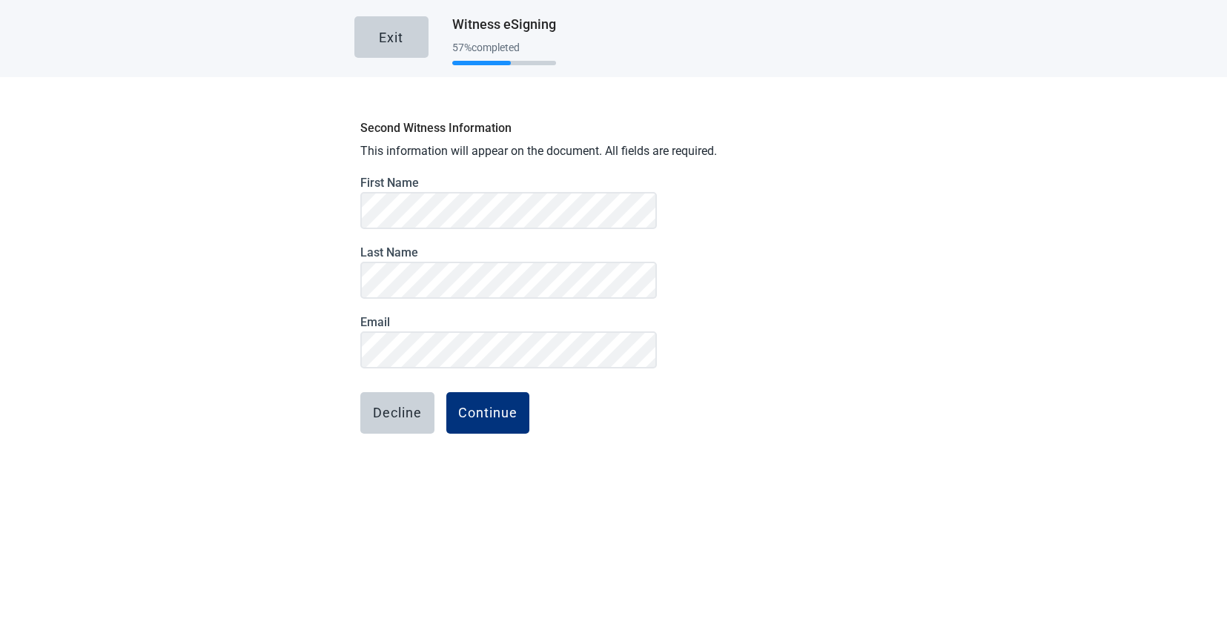
scroll to position [0, 0]
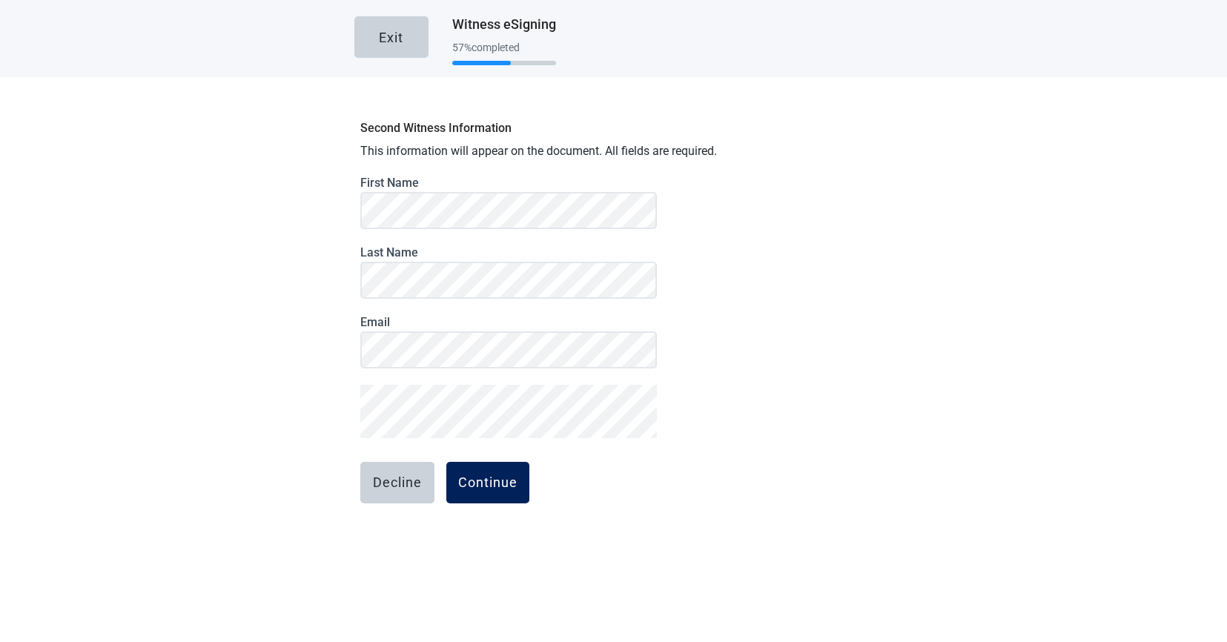
click at [481, 497] on button "Continue" at bounding box center [487, 483] width 83 height 42
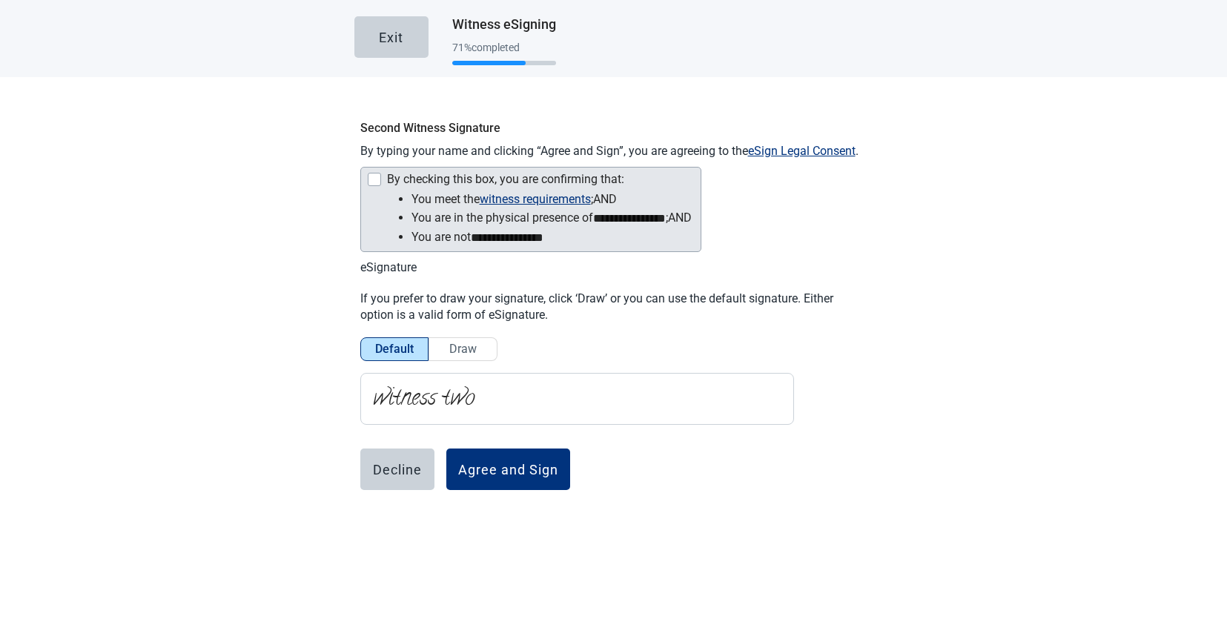
drag, startPoint x: 378, startPoint y: 177, endPoint x: 394, endPoint y: 196, distance: 24.8
click at [378, 177] on div "Main content" at bounding box center [374, 179] width 13 height 13
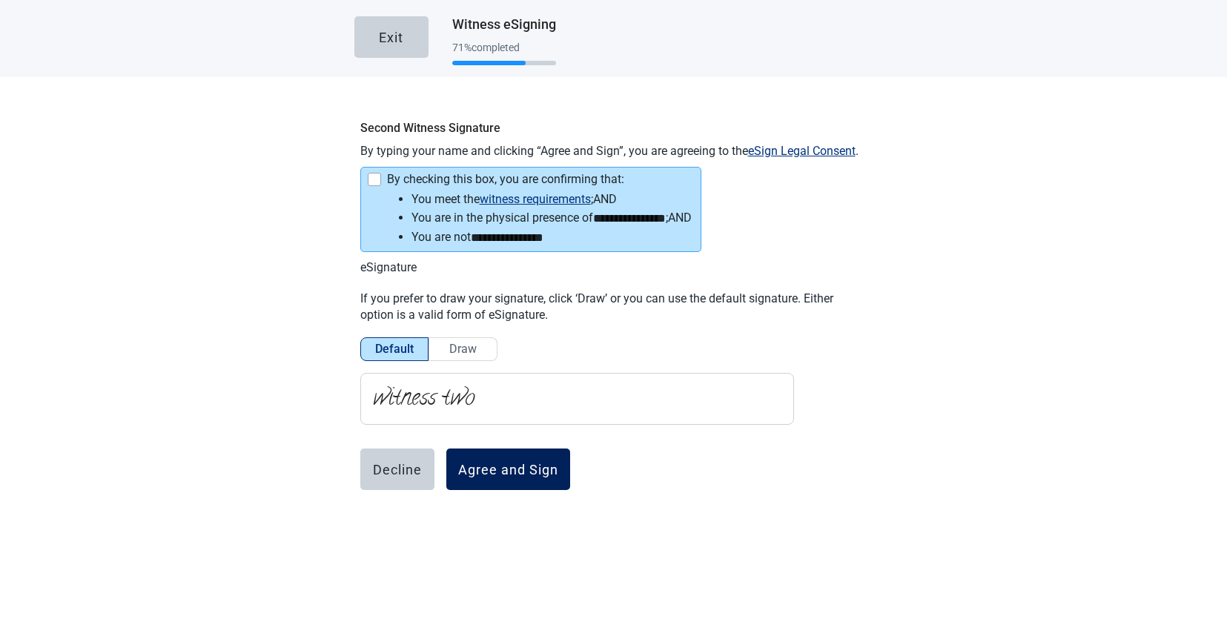
click at [517, 469] on div "Agree and Sign" at bounding box center [508, 469] width 100 height 15
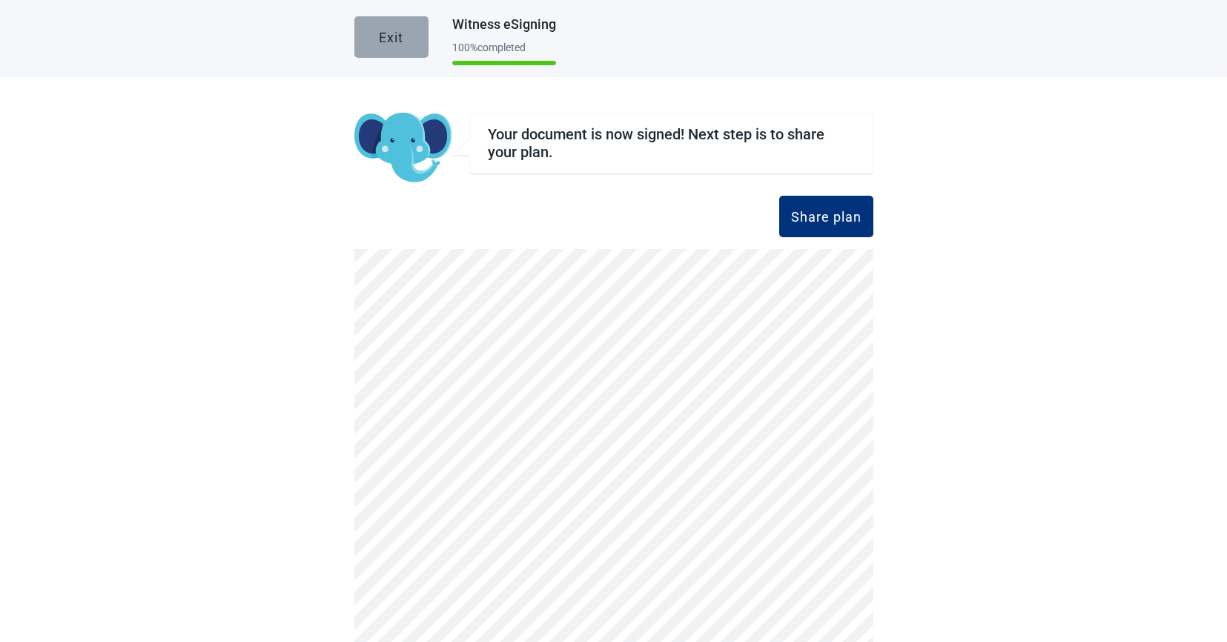
click at [389, 30] on div "Exit" at bounding box center [391, 37] width 24 height 15
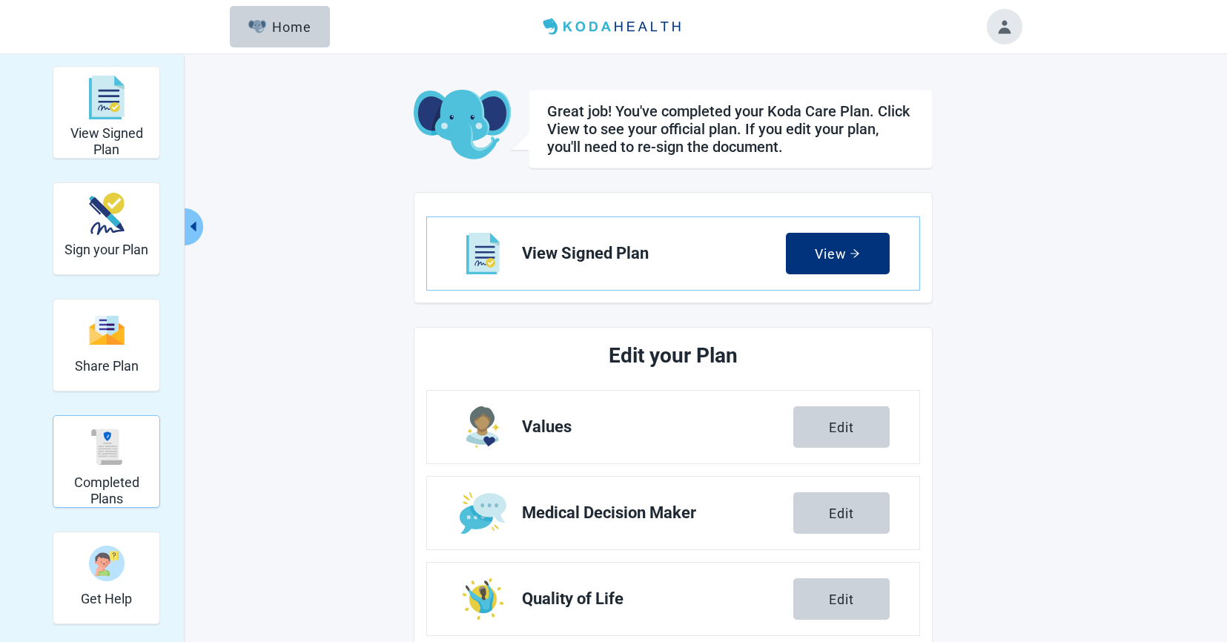
click at [117, 470] on div "Completed Plans" at bounding box center [106, 447] width 94 height 56
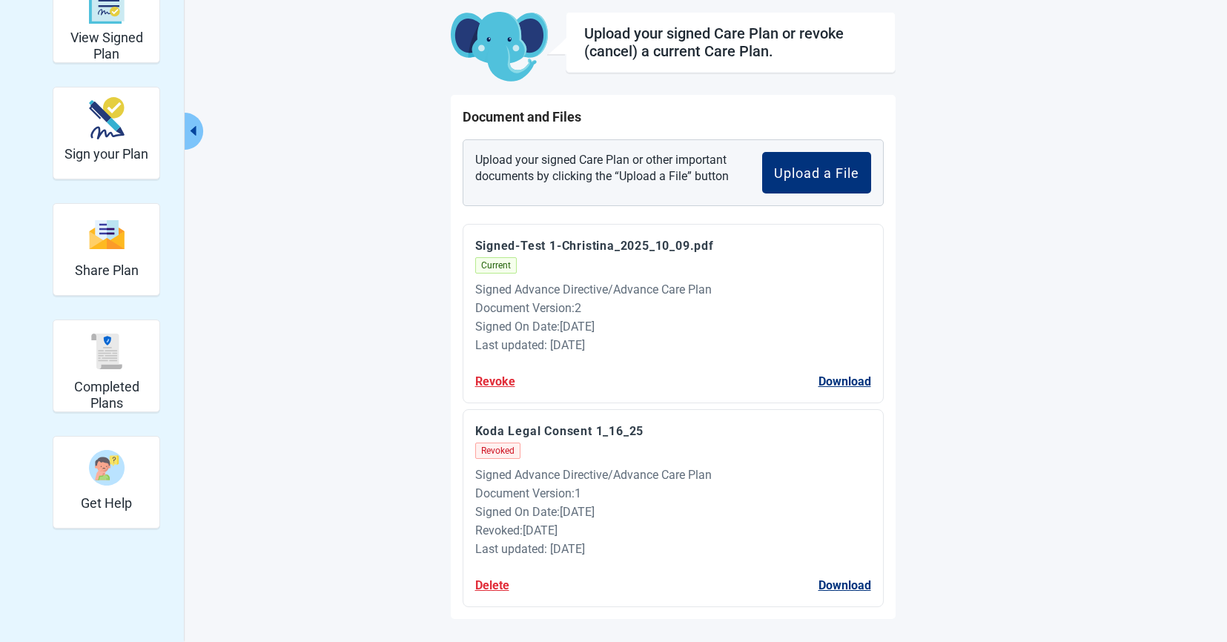
scroll to position [95, 0]
click at [847, 381] on button "Download" at bounding box center [844, 382] width 53 height 19
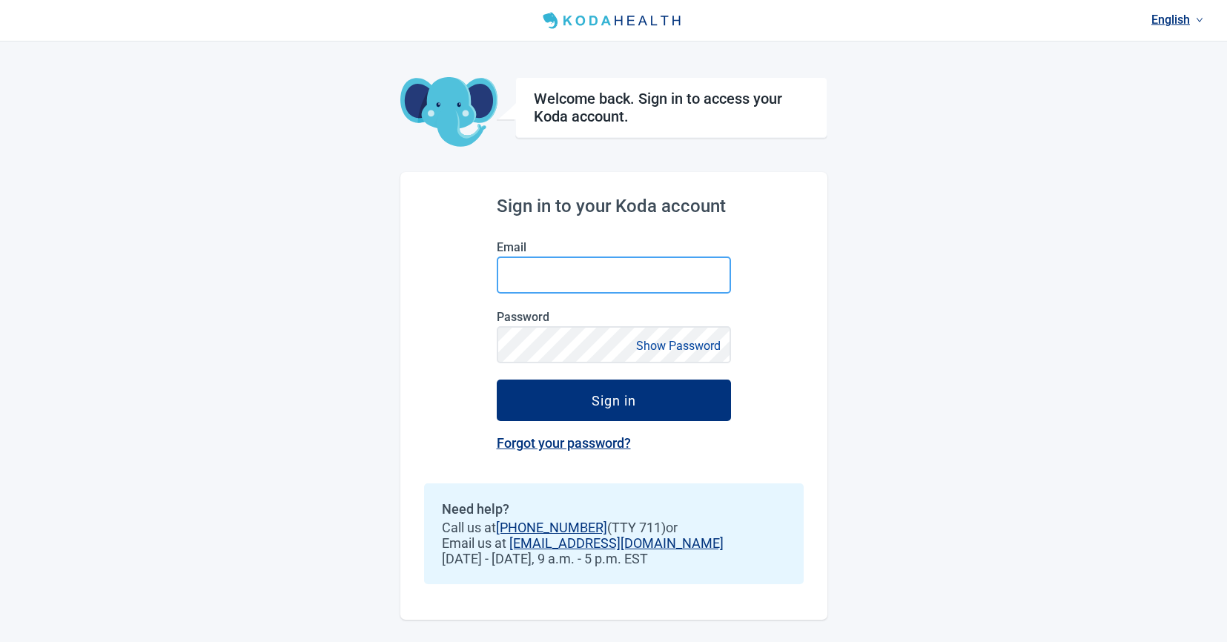
paste input "**********"
type input "**********"
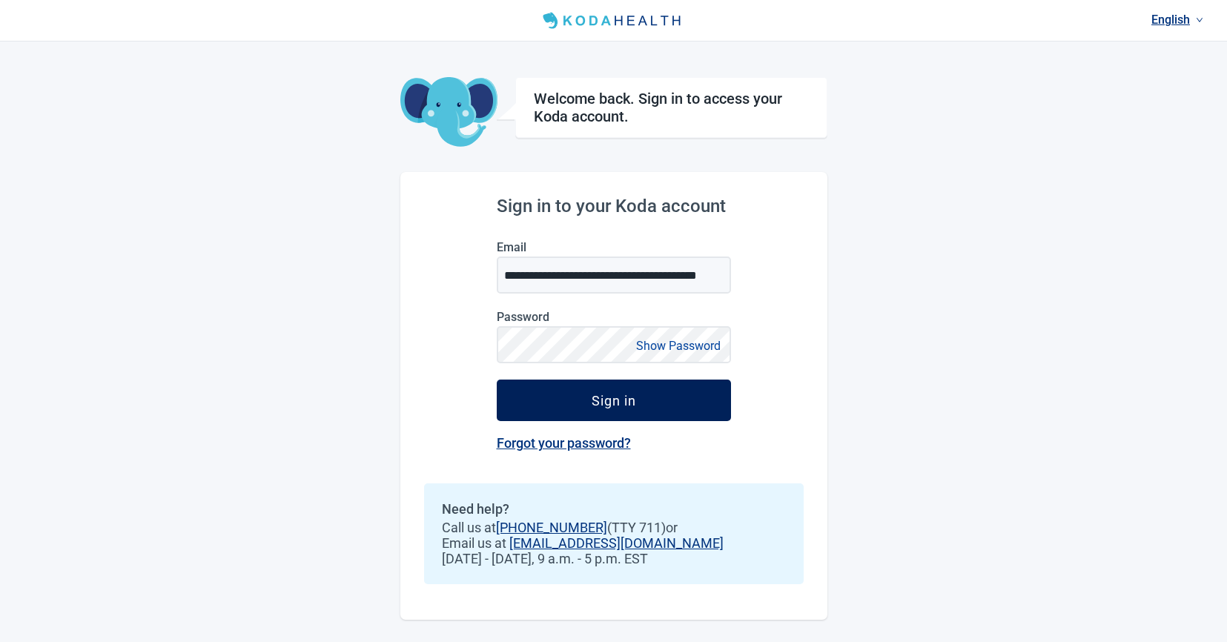
click at [543, 406] on button "Sign in" at bounding box center [614, 401] width 234 height 42
